Goal: Task Accomplishment & Management: Manage account settings

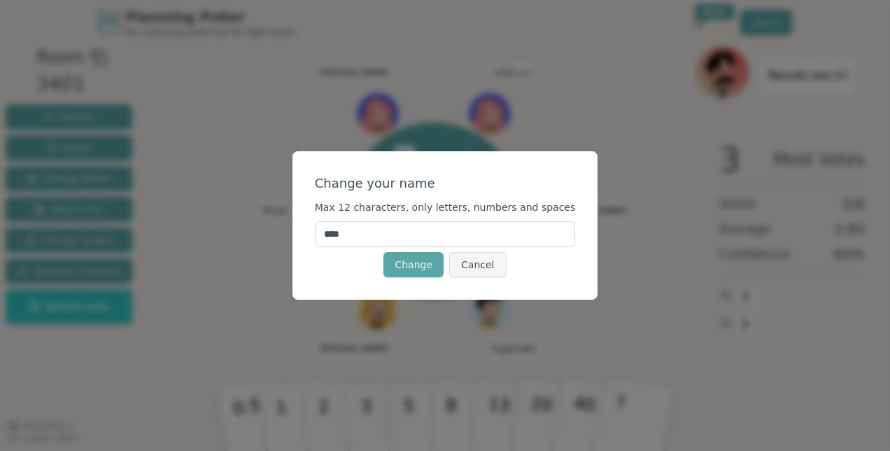
click at [383, 243] on input "****" at bounding box center [445, 233] width 261 height 25
type input "********"
click at [421, 267] on button "Change" at bounding box center [413, 264] width 60 height 25
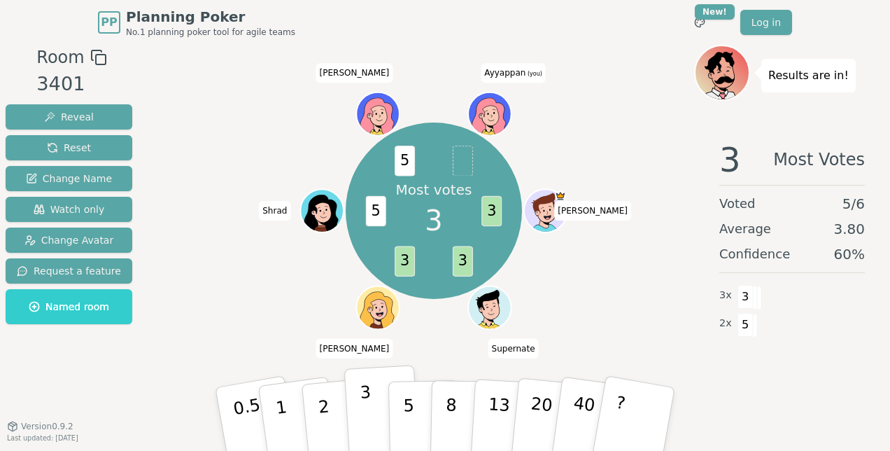
click at [369, 416] on p "3" at bounding box center [367, 420] width 15 height 76
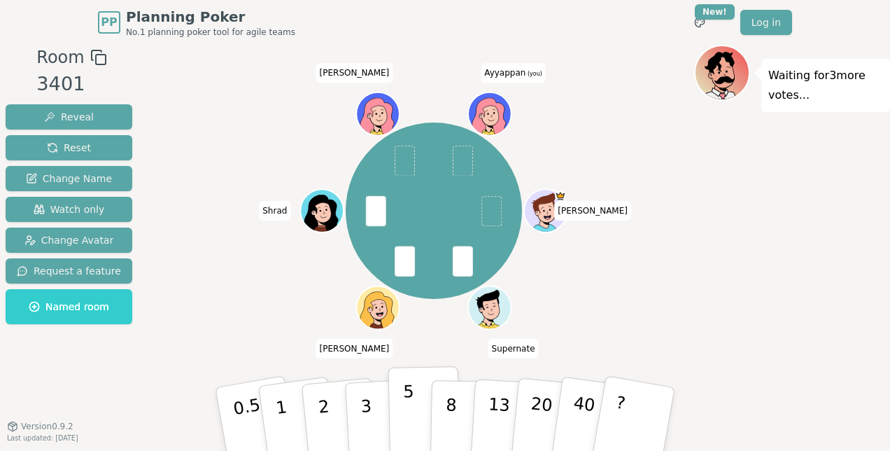
click at [404, 413] on p "5" at bounding box center [409, 419] width 12 height 76
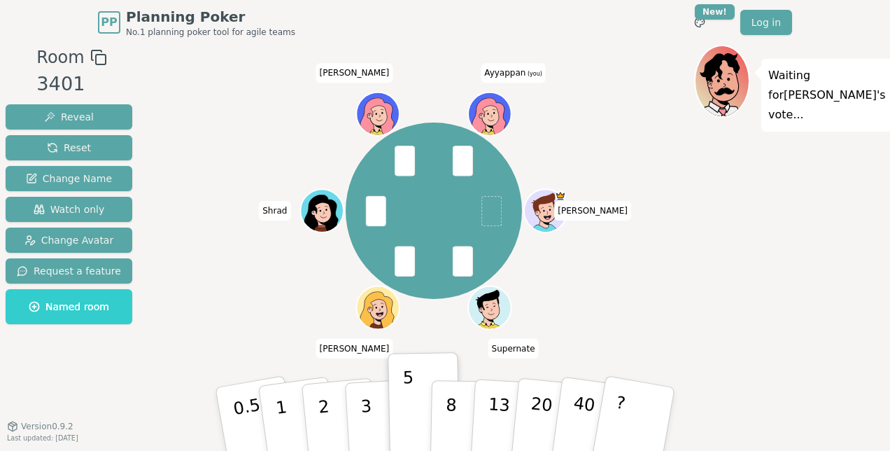
click at [494, 113] on ellipse at bounding box center [494, 113] width 2 height 2
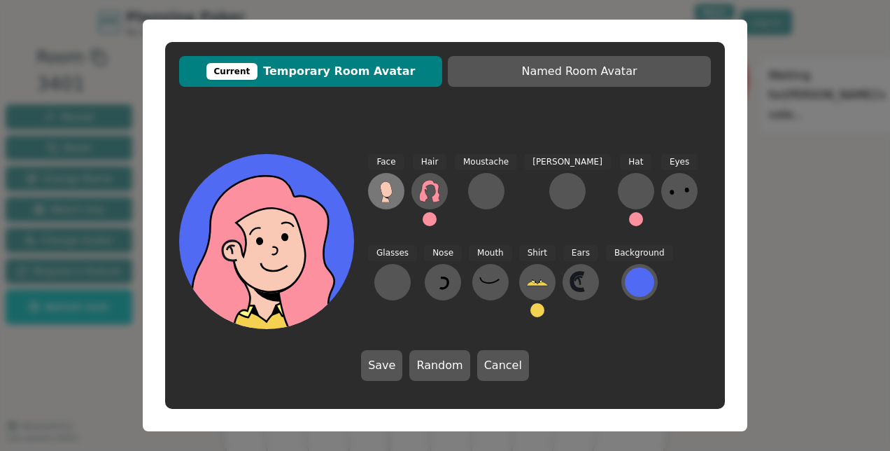
click at [392, 189] on icon at bounding box center [386, 189] width 13 height 16
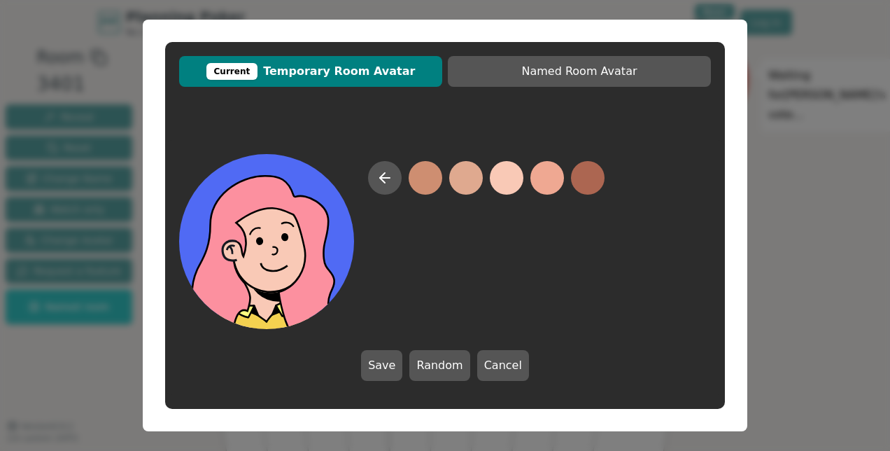
click at [274, 283] on icon at bounding box center [275, 270] width 87 height 30
click at [244, 73] on div "Current" at bounding box center [232, 71] width 52 height 17
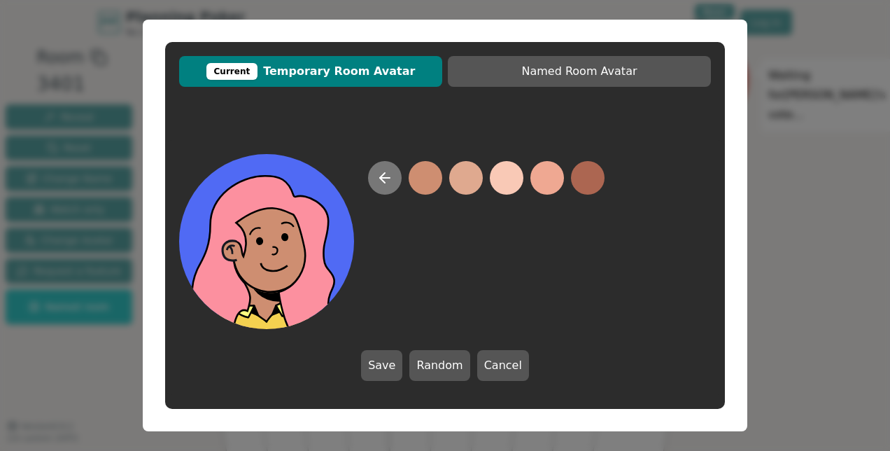
click at [391, 181] on icon at bounding box center [384, 177] width 17 height 17
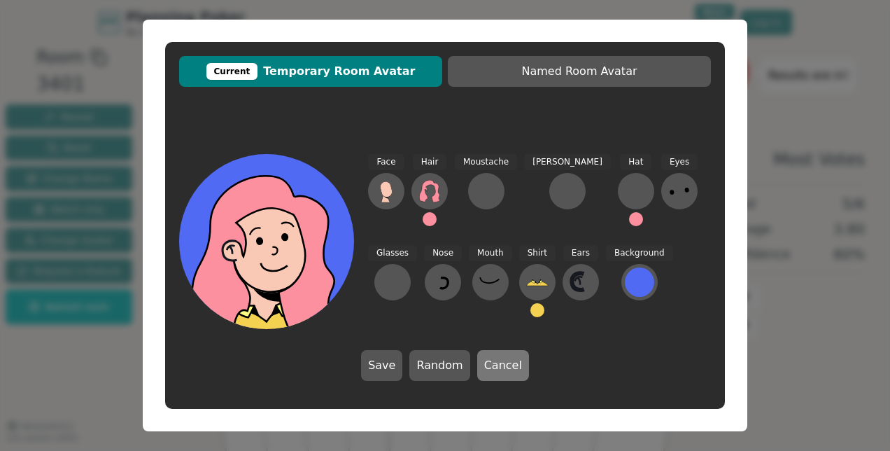
click at [494, 360] on button "Cancel" at bounding box center [503, 365] width 52 height 31
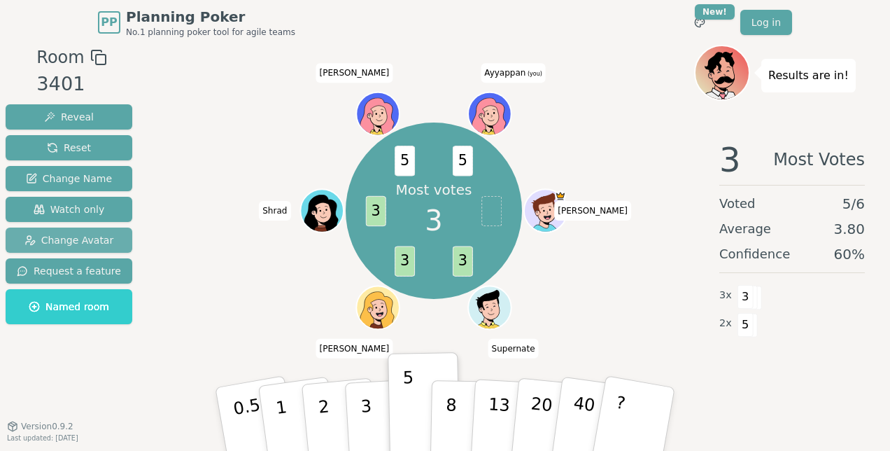
click at [80, 239] on span "Change Avatar" at bounding box center [69, 240] width 90 height 14
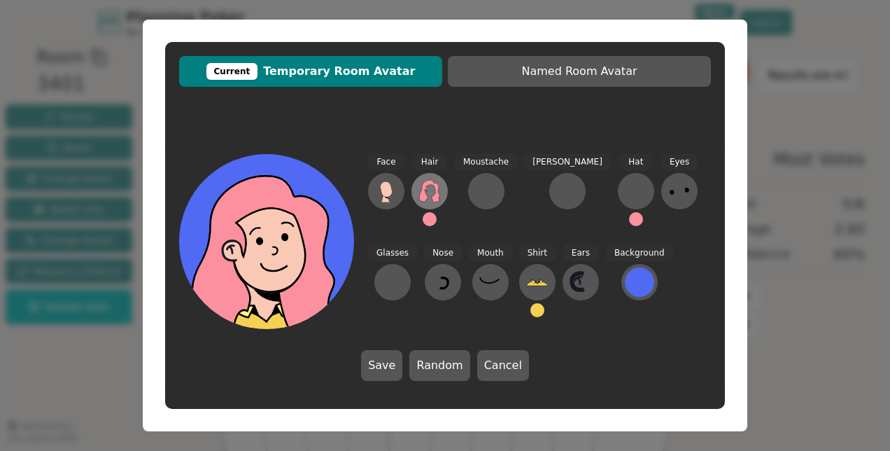
click at [427, 194] on icon at bounding box center [429, 191] width 22 height 22
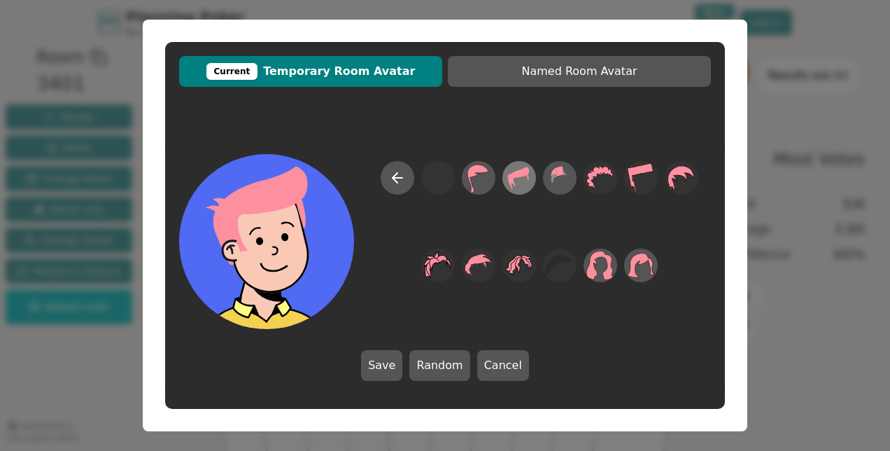
click at [525, 180] on icon at bounding box center [518, 177] width 27 height 31
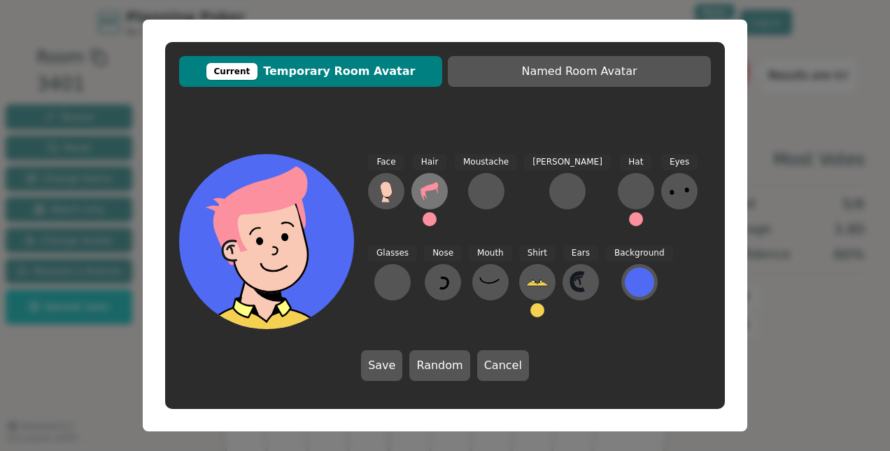
click at [427, 196] on icon at bounding box center [429, 191] width 22 height 22
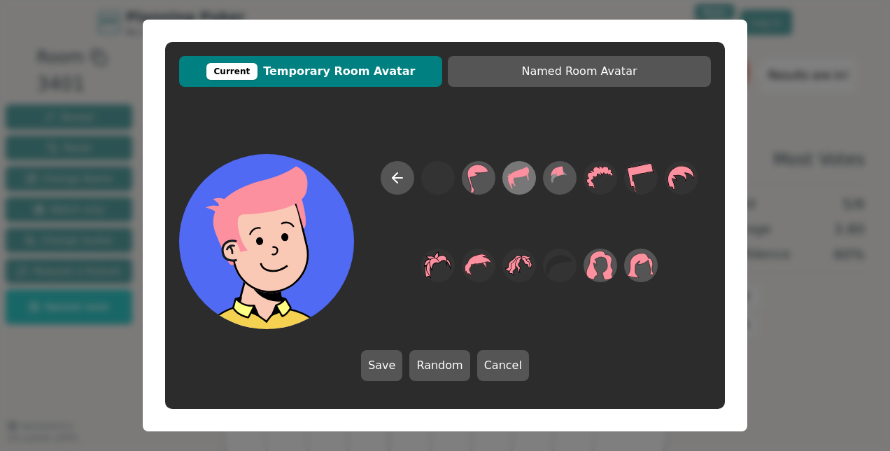
click at [516, 182] on icon at bounding box center [518, 177] width 27 height 31
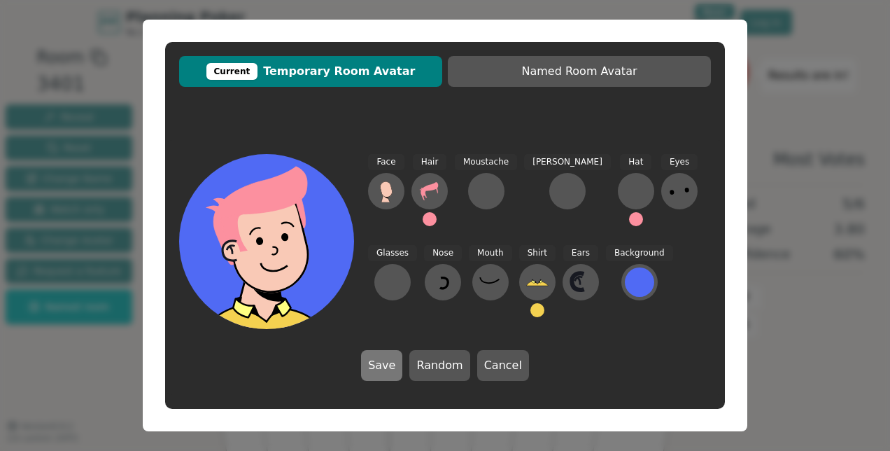
click at [382, 367] on button "Save" at bounding box center [381, 365] width 41 height 31
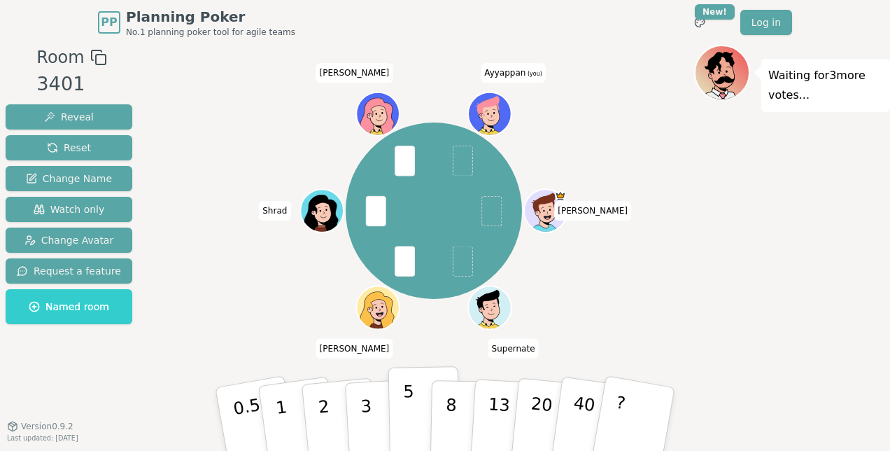
click at [413, 405] on button "5" at bounding box center [424, 419] width 72 height 106
click at [457, 419] on button "8" at bounding box center [466, 419] width 72 height 106
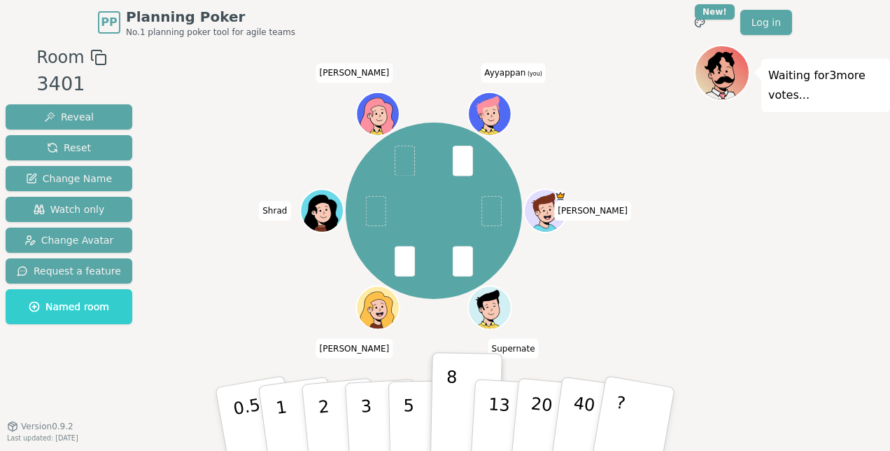
click at [484, 108] on icon at bounding box center [488, 108] width 39 height 24
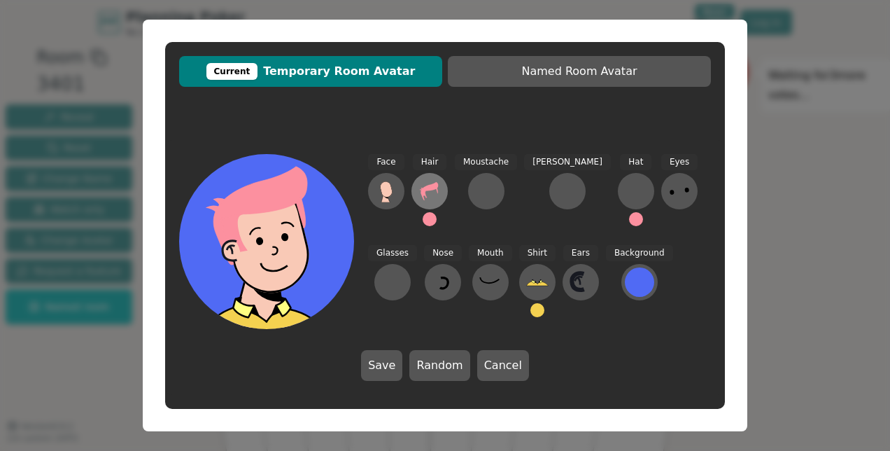
click at [430, 195] on icon at bounding box center [429, 191] width 22 height 22
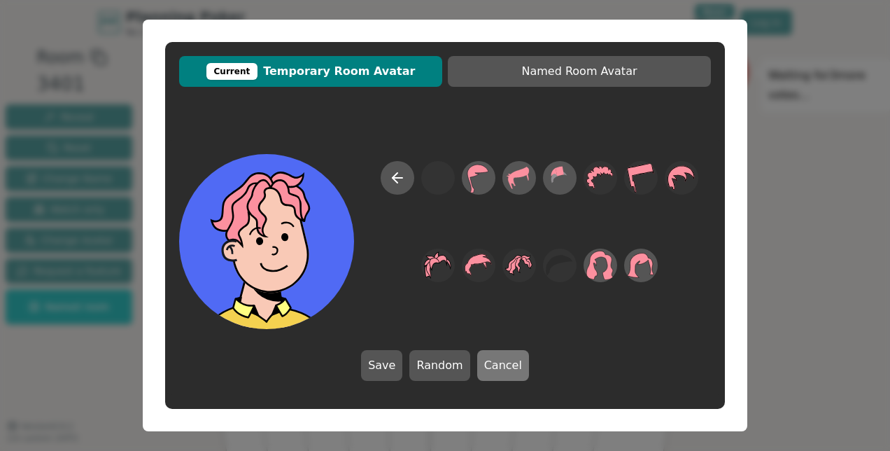
click at [504, 365] on button "Cancel" at bounding box center [503, 365] width 52 height 31
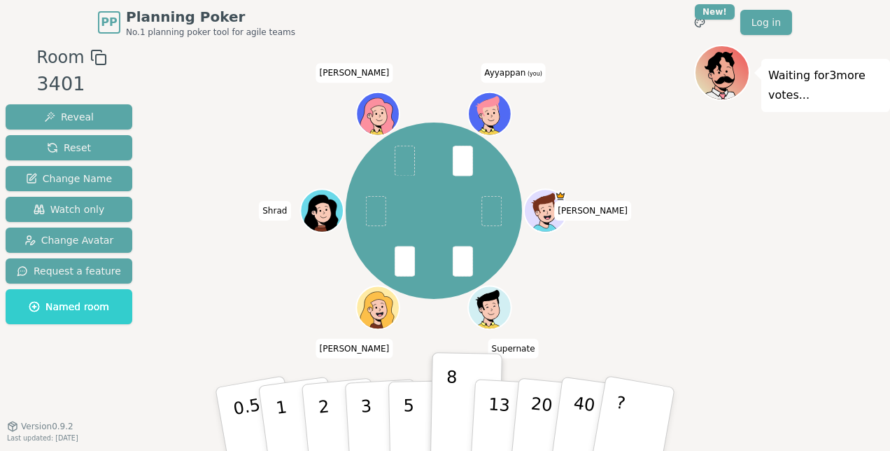
click at [495, 113] on icon at bounding box center [491, 113] width 42 height 4
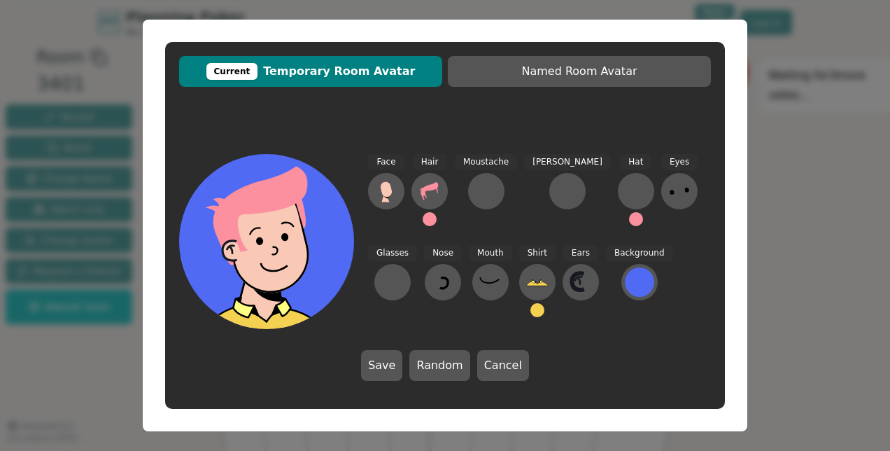
click at [430, 221] on button at bounding box center [430, 219] width 14 height 14
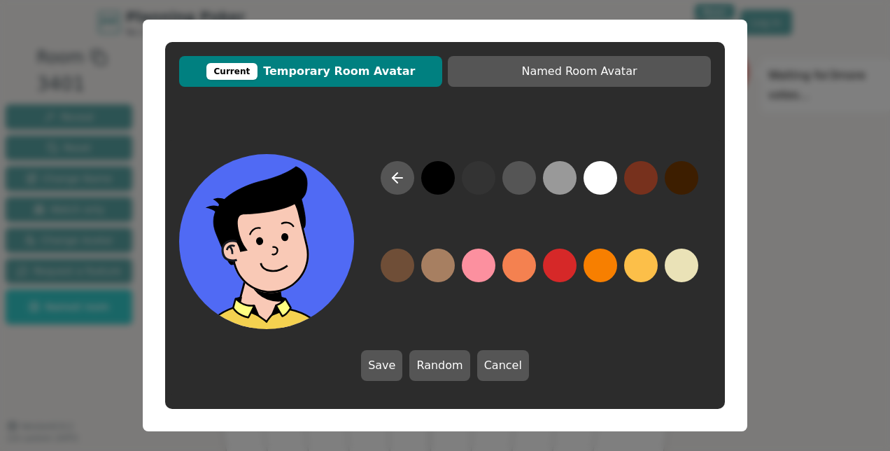
click at [442, 190] on button at bounding box center [438, 178] width 34 height 34
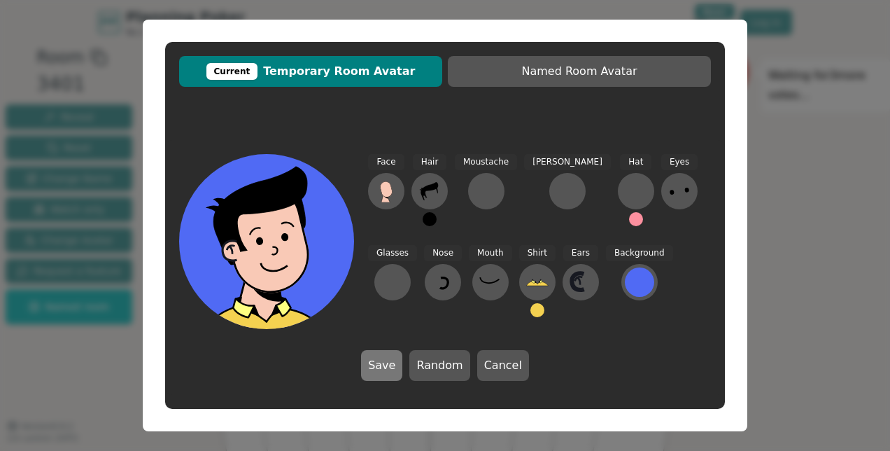
click at [396, 369] on button "Save" at bounding box center [381, 365] width 41 height 31
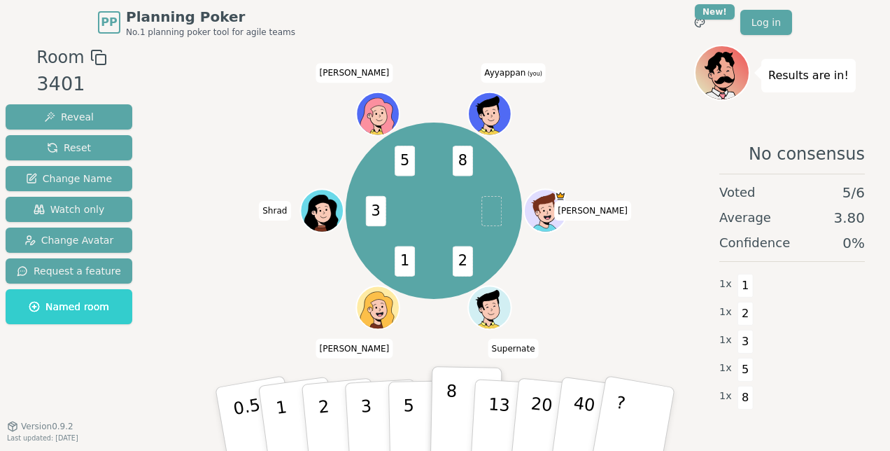
click at [453, 420] on p "8" at bounding box center [451, 419] width 12 height 76
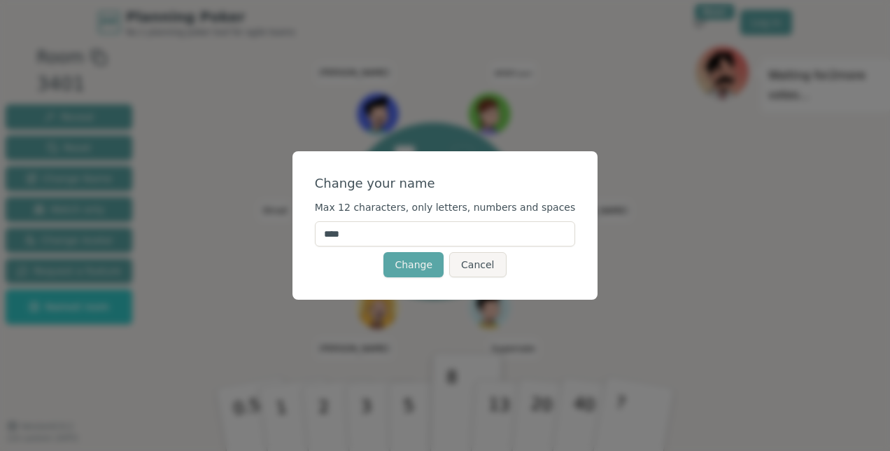
click at [396, 236] on input "****" at bounding box center [445, 233] width 261 height 25
click at [473, 260] on button "Cancel" at bounding box center [477, 264] width 57 height 25
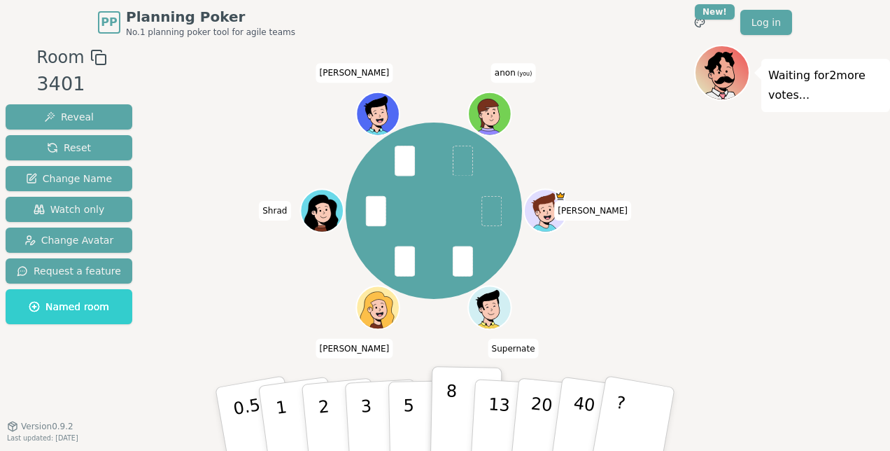
click at [445, 395] on button "8" at bounding box center [466, 419] width 72 height 106
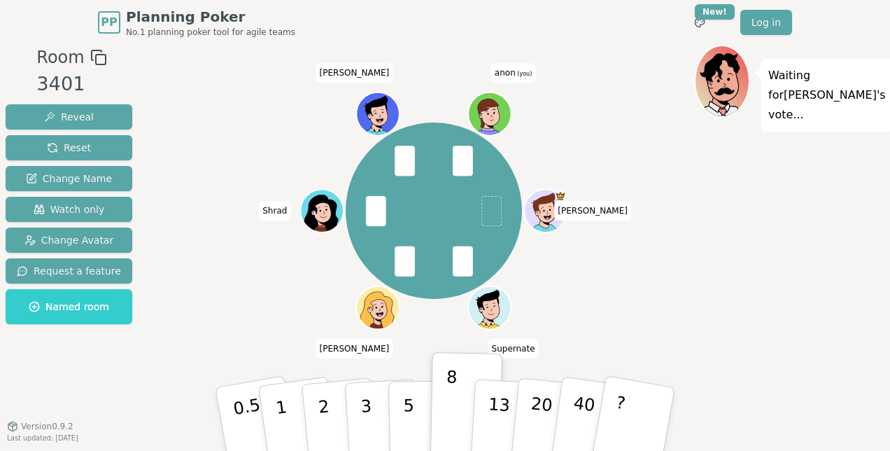
click at [491, 104] on icon at bounding box center [488, 113] width 21 height 28
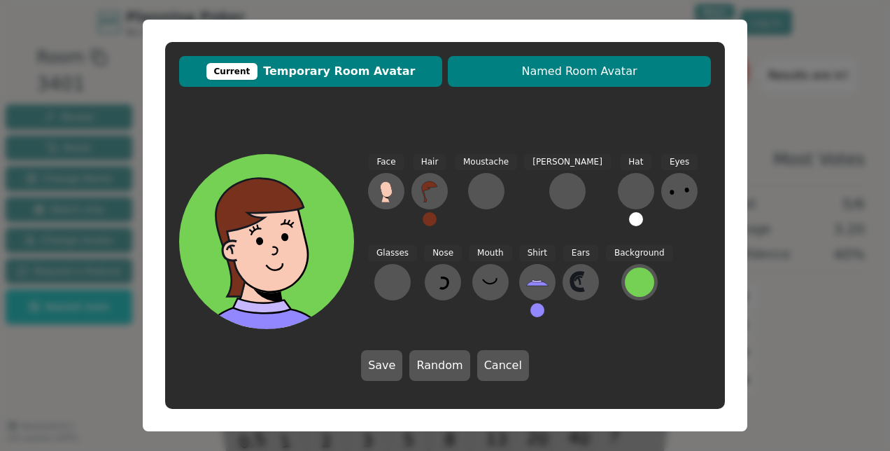
click at [528, 77] on span "Named Room Avatar" at bounding box center [579, 71] width 249 height 17
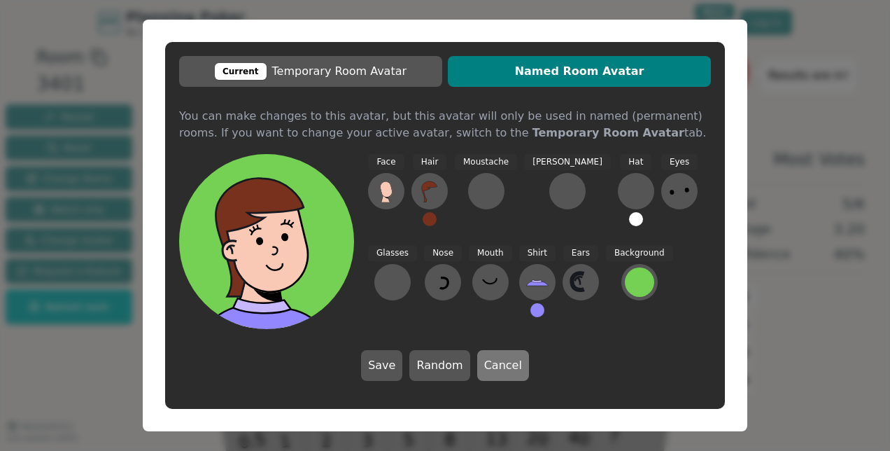
click at [493, 361] on button "Cancel" at bounding box center [503, 365] width 52 height 31
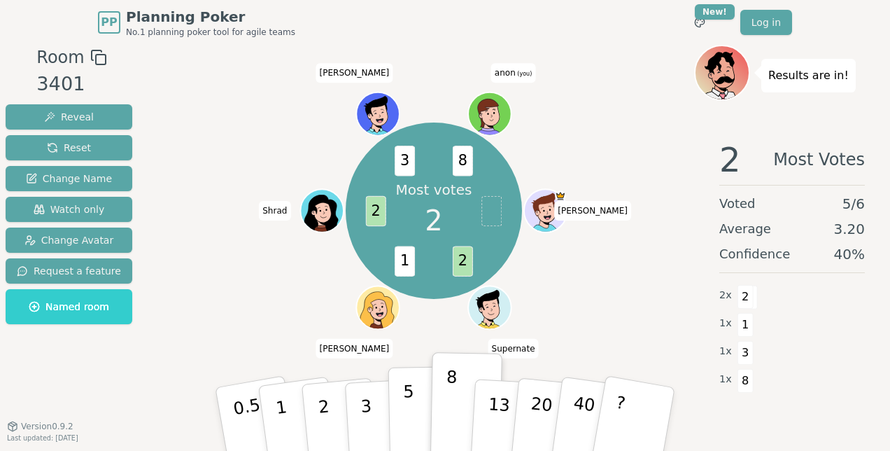
click at [398, 420] on button "5" at bounding box center [424, 419] width 72 height 106
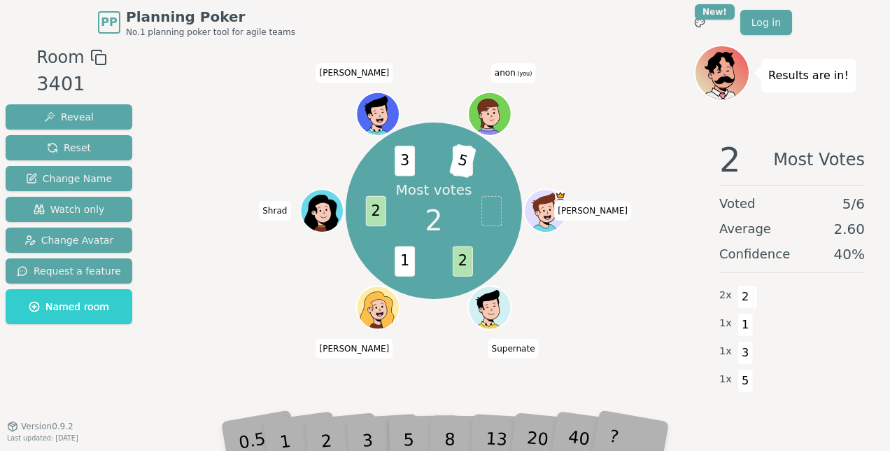
click at [571, 119] on div "Most votes 2 2 1 2 3 8 5 [PERSON_NAME] Supernate [PERSON_NAME] [PERSON_NAME] an…" at bounding box center [434, 210] width 521 height 281
click at [514, 73] on span "anon (you)" at bounding box center [513, 73] width 44 height 20
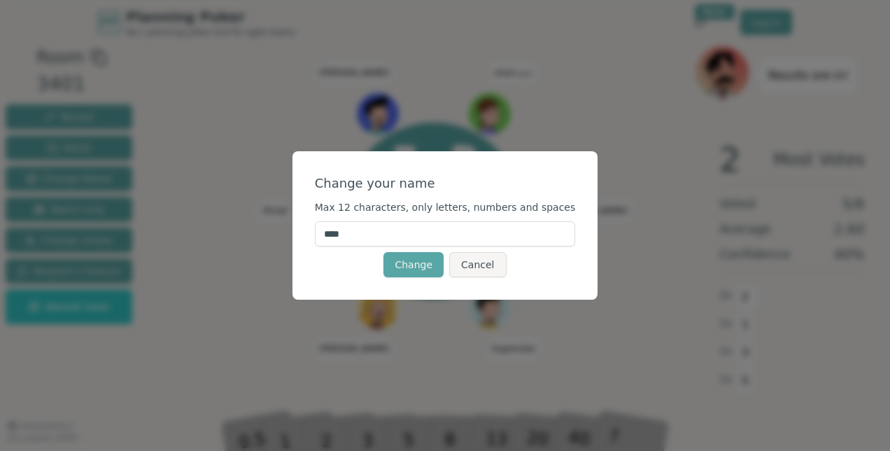
click at [399, 231] on input "****" at bounding box center [445, 233] width 261 height 25
click button "Change" at bounding box center [413, 264] width 60 height 25
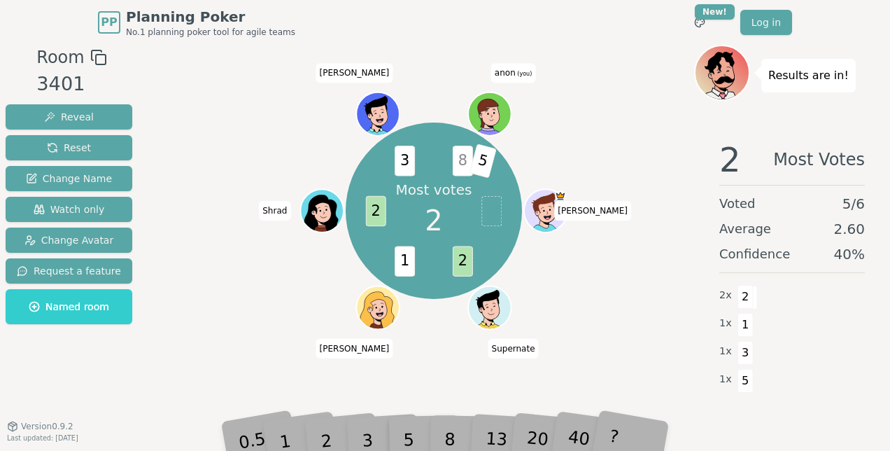
click at [518, 69] on span "anon (you)" at bounding box center [513, 73] width 44 height 20
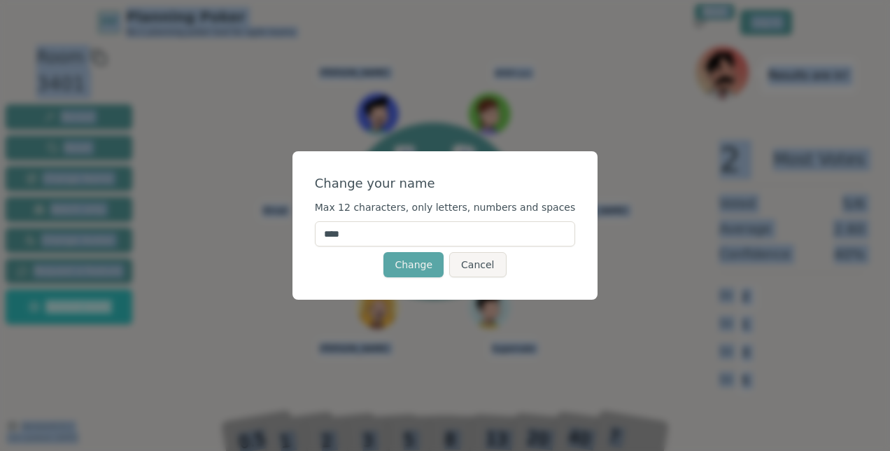
click at [518, 69] on div "Change your name Max 12 characters, only letters, numbers and spaces **** Chang…" at bounding box center [445, 225] width 890 height 451
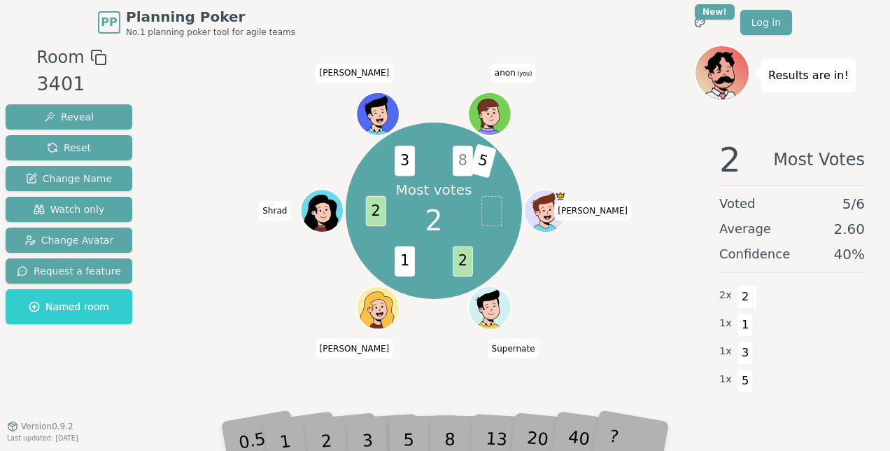
click at [519, 73] on span "(you)" at bounding box center [524, 74] width 17 height 6
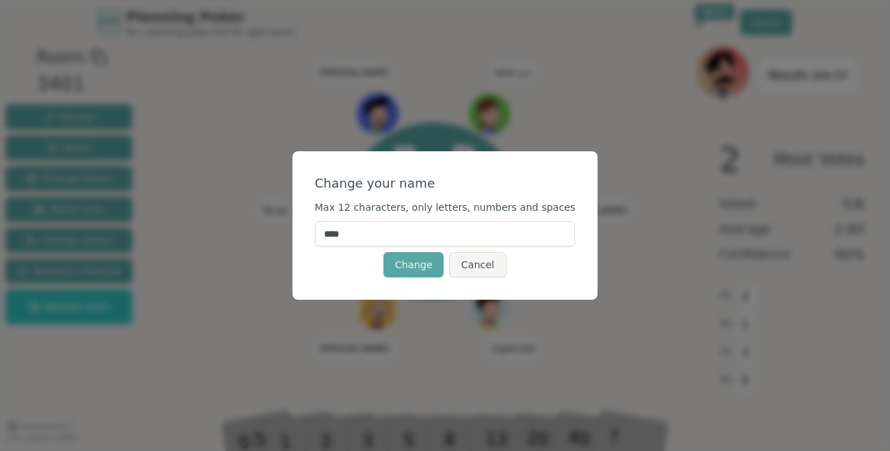
click at [388, 232] on input "****" at bounding box center [445, 233] width 261 height 25
type input "********"
click at [426, 271] on button "Change" at bounding box center [413, 264] width 60 height 25
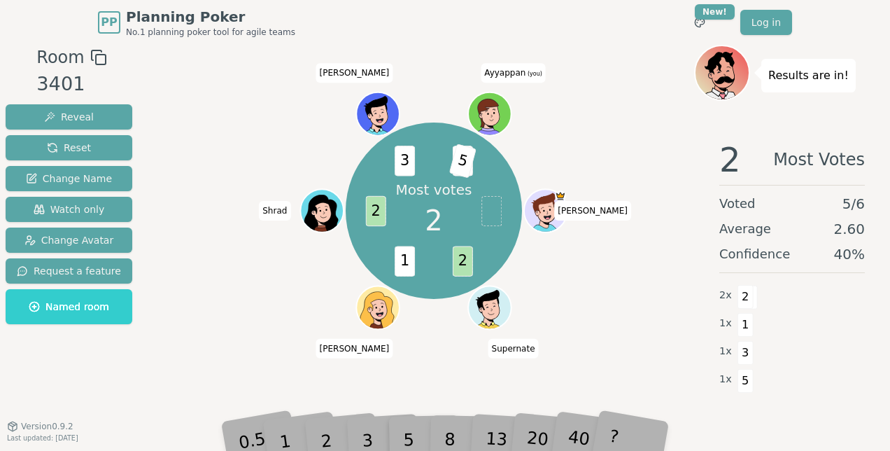
click at [406, 434] on div "5" at bounding box center [423, 419] width 43 height 50
click at [460, 164] on span "8" at bounding box center [463, 161] width 20 height 30
click at [655, 127] on div "Most votes 2 2 1 2 3 8 5 [PERSON_NAME] Supernate [PERSON_NAME] Shrad [PERSON_NA…" at bounding box center [434, 210] width 521 height 281
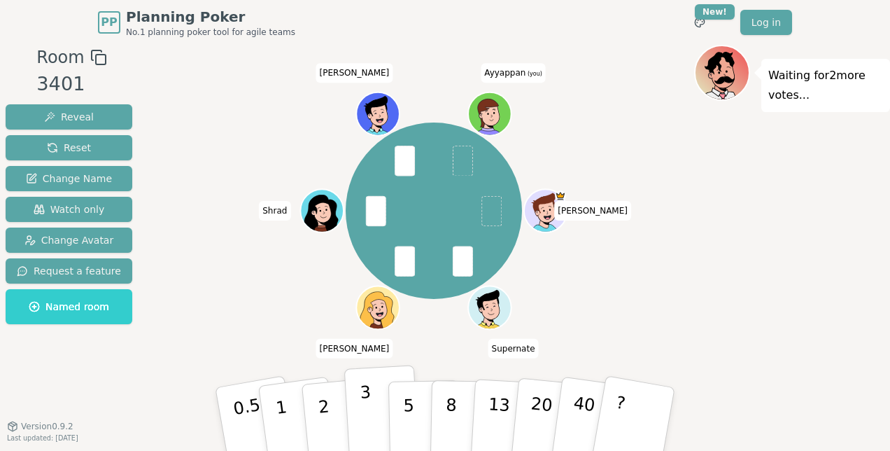
click at [376, 406] on button "3" at bounding box center [382, 418] width 76 height 109
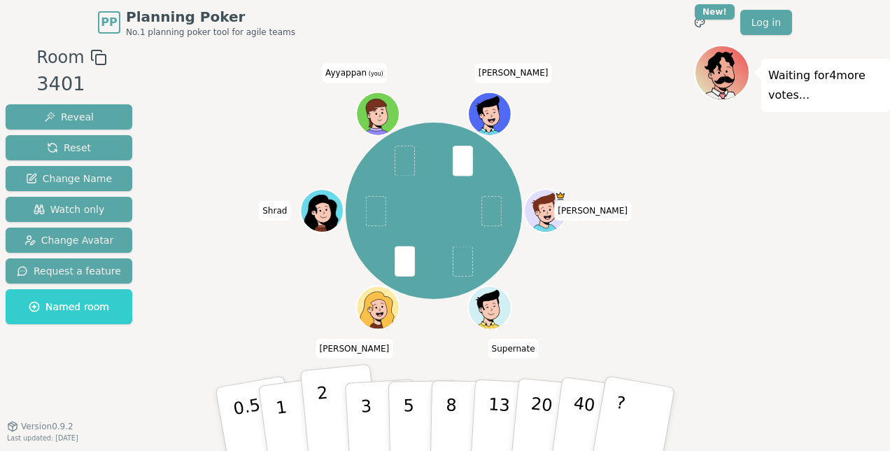
click at [325, 411] on p "2" at bounding box center [325, 421] width 18 height 76
click at [379, 104] on icon at bounding box center [376, 113] width 21 height 28
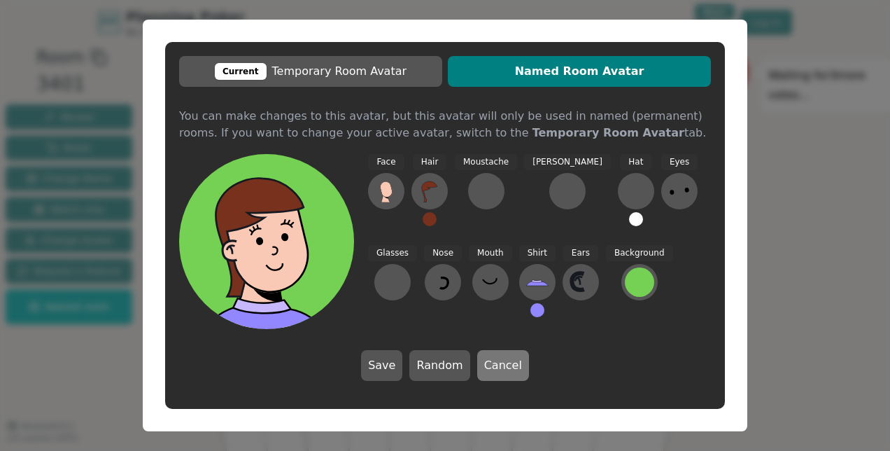
click at [519, 368] on button "Cancel" at bounding box center [503, 365] width 52 height 31
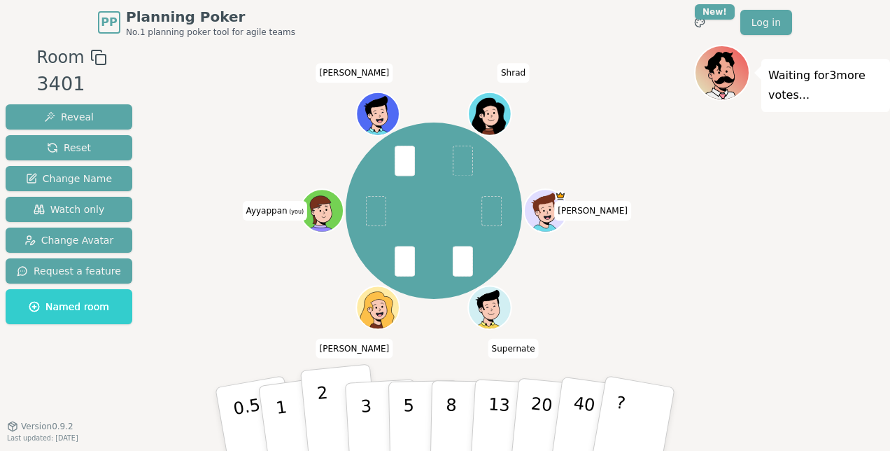
click at [326, 413] on p "2" at bounding box center [325, 421] width 18 height 76
click at [406, 414] on p "5" at bounding box center [409, 419] width 12 height 76
